Goal: Task Accomplishment & Management: Manage account settings

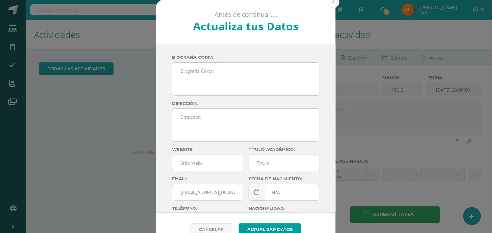
drag, startPoint x: 0, startPoint y: 0, endPoint x: 331, endPoint y: 0, distance: 330.9
click at [331, 0] on button at bounding box center [334, 2] width 12 height 12
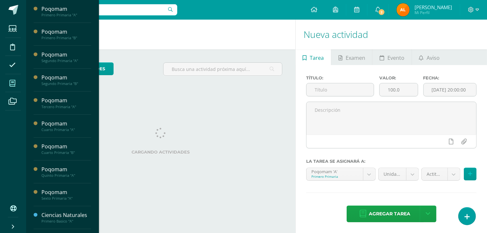
click at [10, 82] on icon at bounding box center [12, 83] width 6 height 7
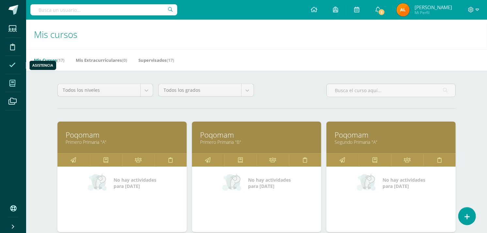
click at [7, 63] on span at bounding box center [12, 64] width 15 height 15
click at [12, 67] on icon at bounding box center [12, 65] width 7 height 7
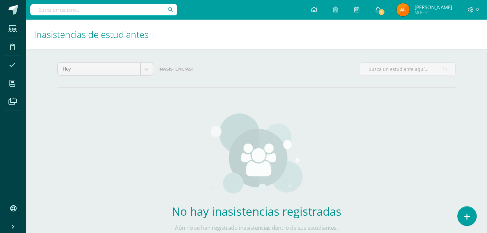
click at [461, 215] on link at bounding box center [467, 215] width 19 height 19
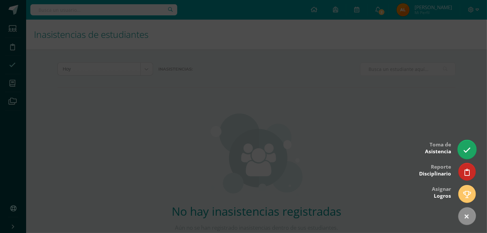
click at [464, 150] on icon at bounding box center [467, 150] width 8 height 8
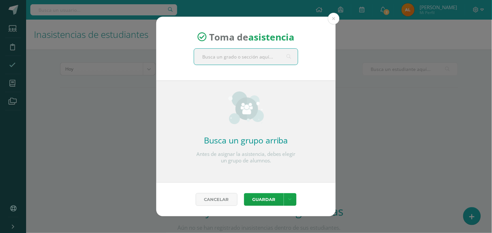
click at [250, 56] on input "text" at bounding box center [246, 57] width 104 height 16
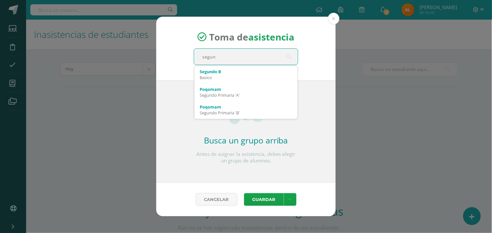
type input "segund"
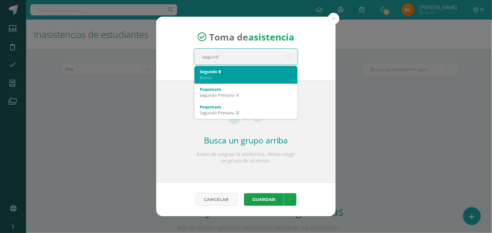
click at [216, 72] on div "Segundo B" at bounding box center [246, 72] width 93 height 6
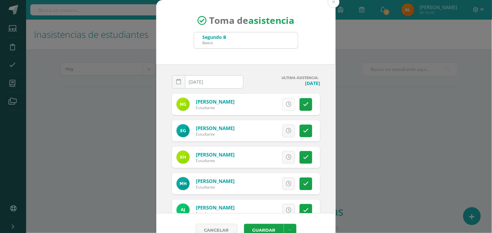
click at [286, 106] on icon at bounding box center [289, 105] width 6 height 6
click at [274, 103] on span "Excusa" at bounding box center [278, 104] width 18 height 12
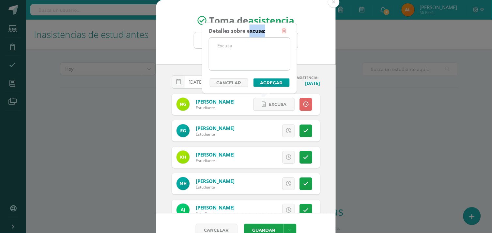
drag, startPoint x: 249, startPoint y: 29, endPoint x: 246, endPoint y: 47, distance: 17.9
click at [246, 47] on div "Detalles sobre excusa: Añadir excusa a todas las inasistencias del día Cancelar…" at bounding box center [250, 55] width 82 height 62
click at [246, 47] on textarea at bounding box center [249, 54] width 81 height 33
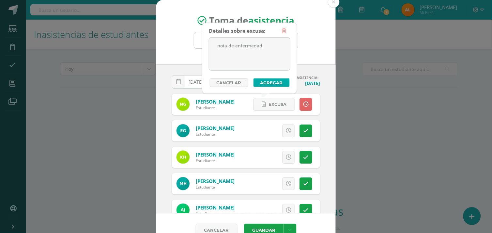
type textarea "nota de enfermedad"
click at [275, 82] on button "Agregar" at bounding box center [272, 82] width 36 height 8
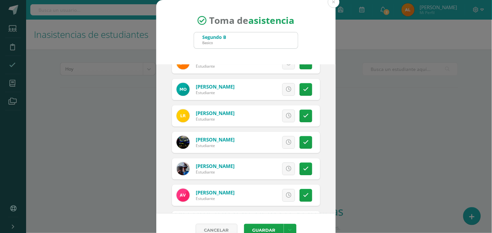
scroll to position [414, 0]
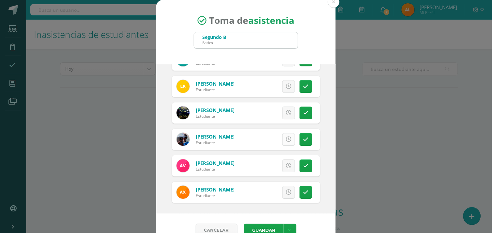
click at [286, 138] on icon at bounding box center [289, 139] width 6 height 6
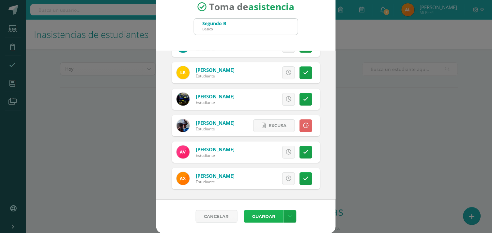
click at [269, 216] on button "Guardar" at bounding box center [264, 216] width 40 height 13
